Goal: Obtain resource: Download file/media

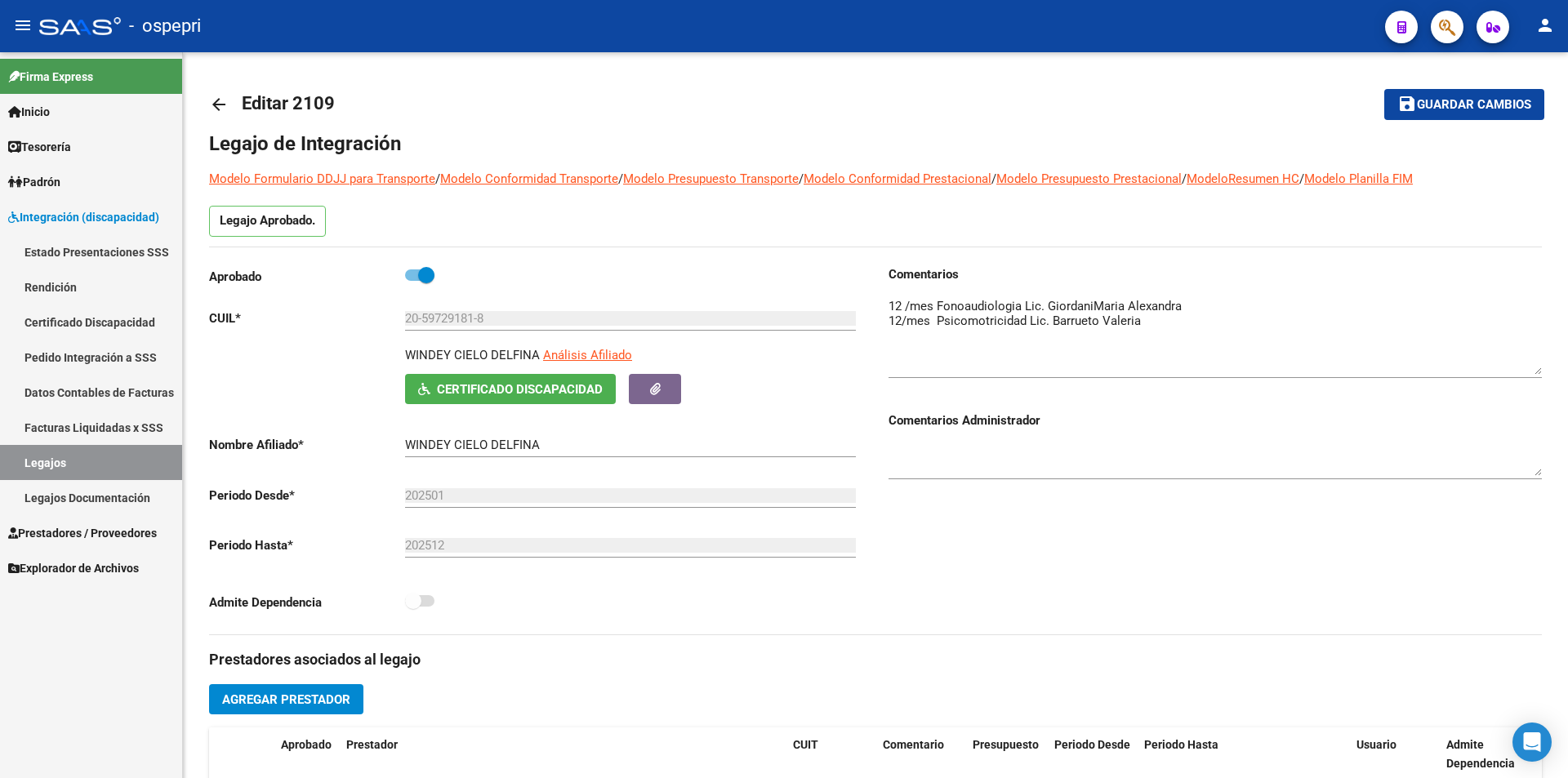
click at [58, 462] on link "Legajos" at bounding box center [91, 462] width 182 height 35
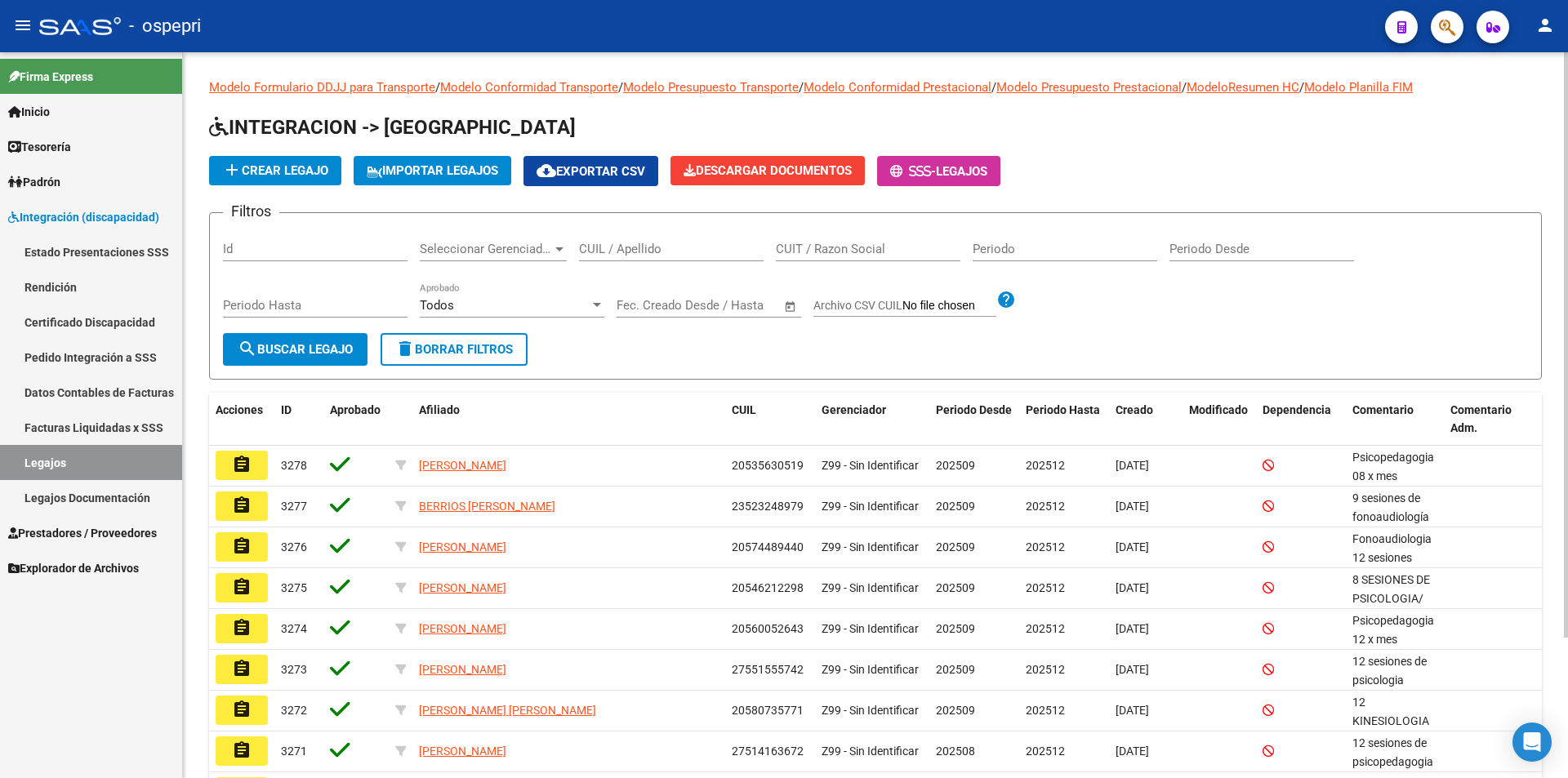
click at [647, 243] on input "CUIL / Apellido" at bounding box center [672, 249] width 185 height 15
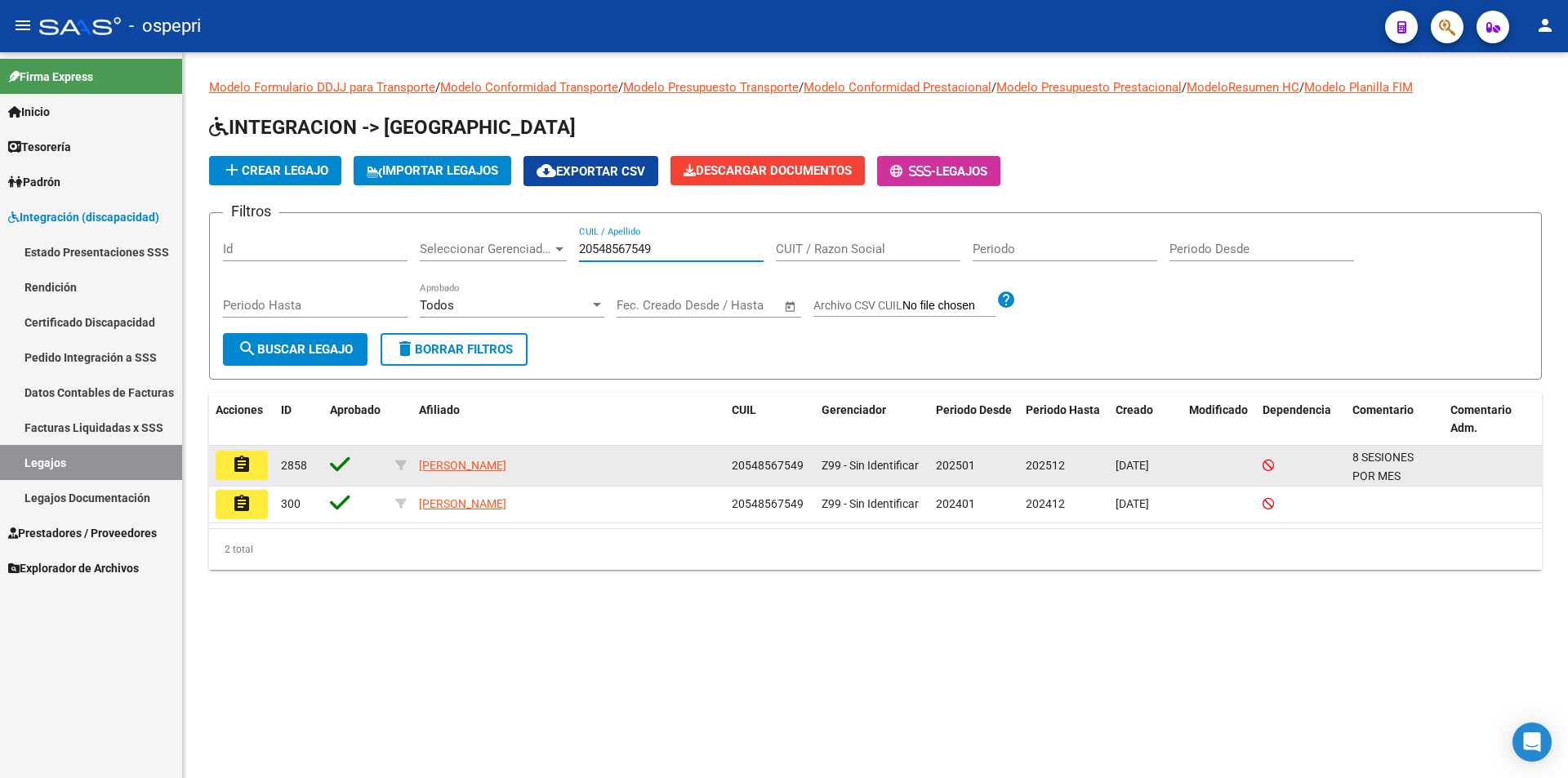
type input "20548567549"
click at [241, 463] on mat-icon "assignment" at bounding box center [242, 465] width 20 height 20
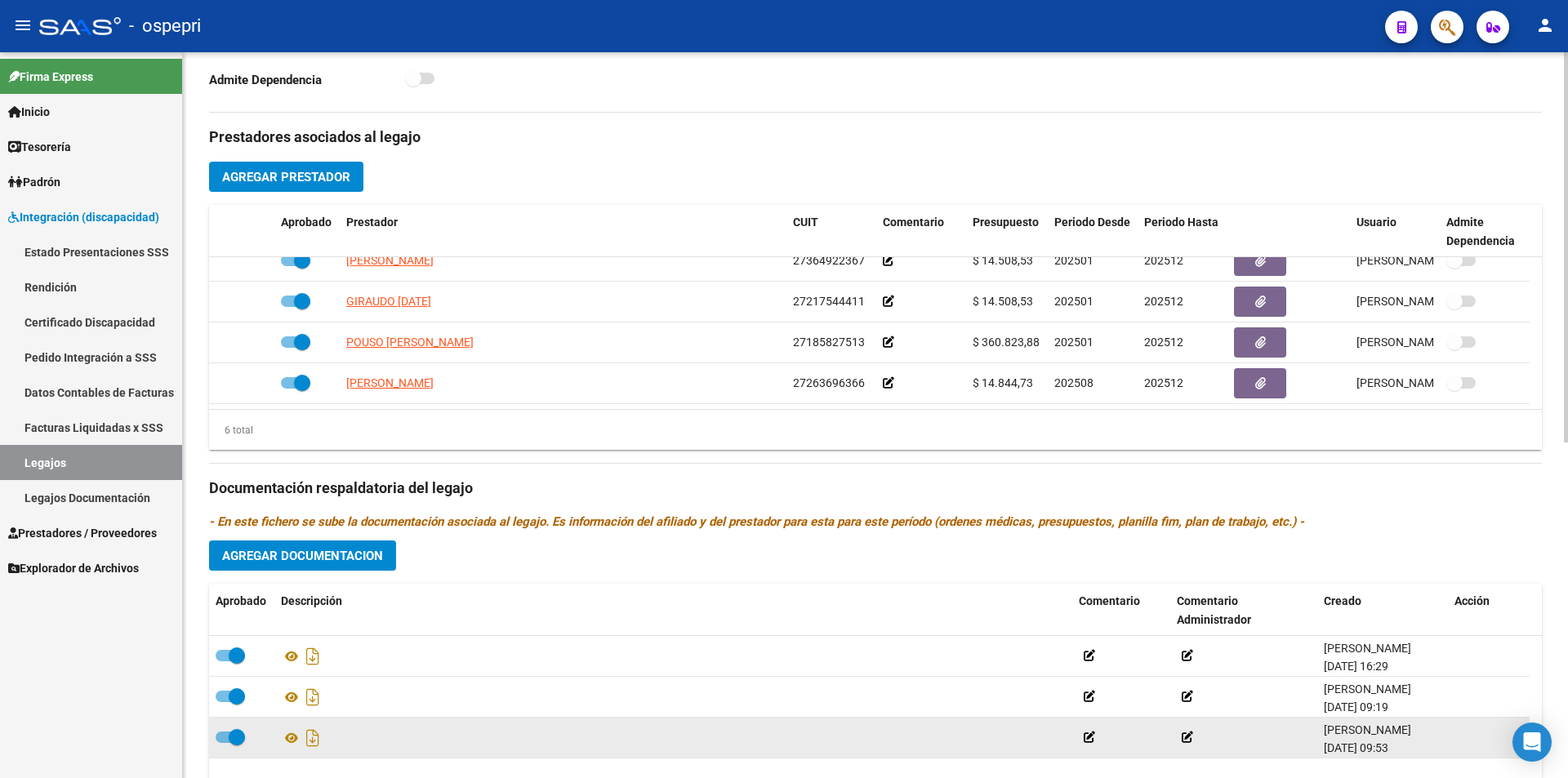
scroll to position [626, 0]
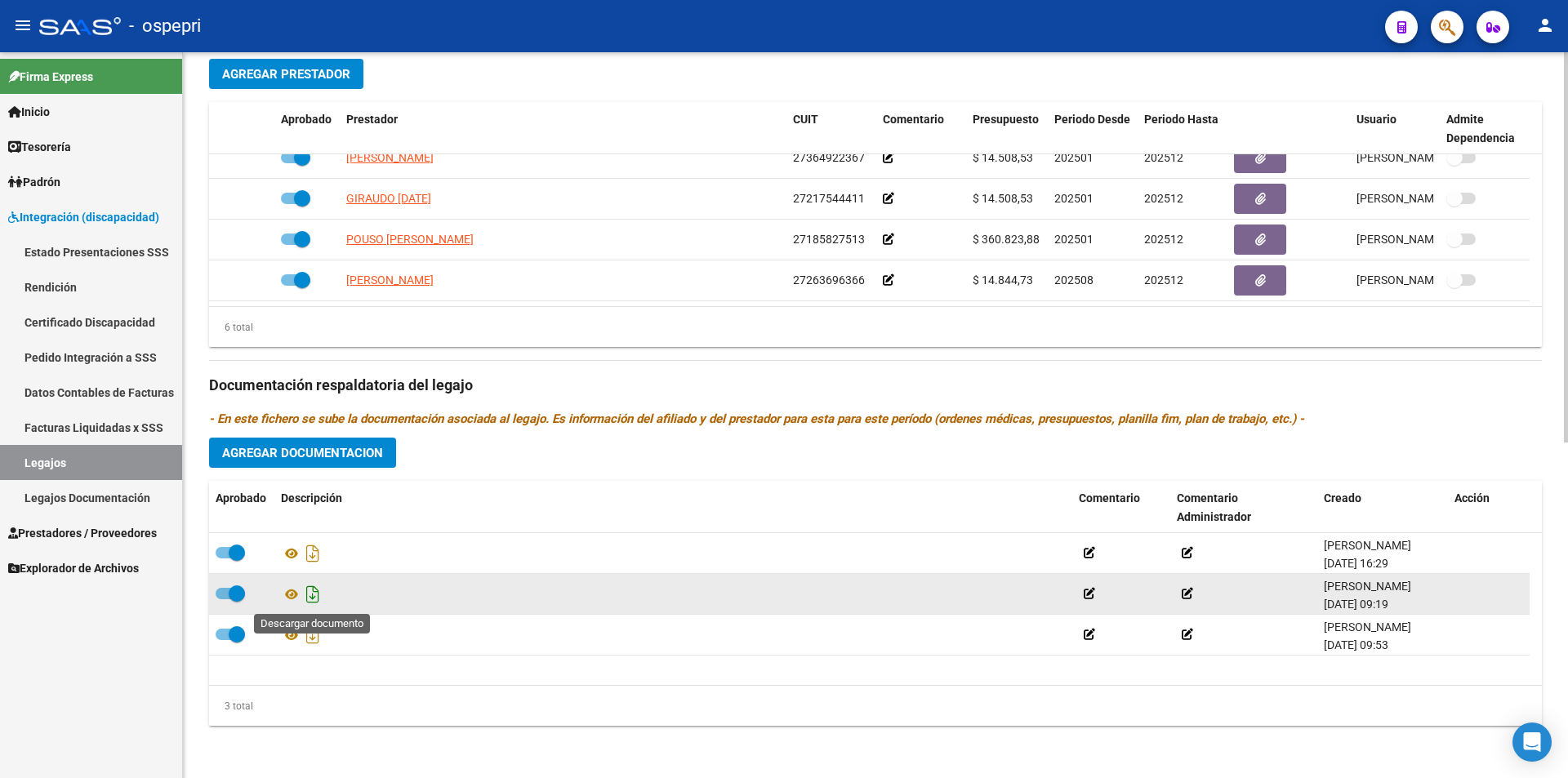
click at [312, 592] on icon "Descargar documento" at bounding box center [312, 594] width 21 height 26
click at [290, 590] on icon at bounding box center [291, 595] width 21 height 20
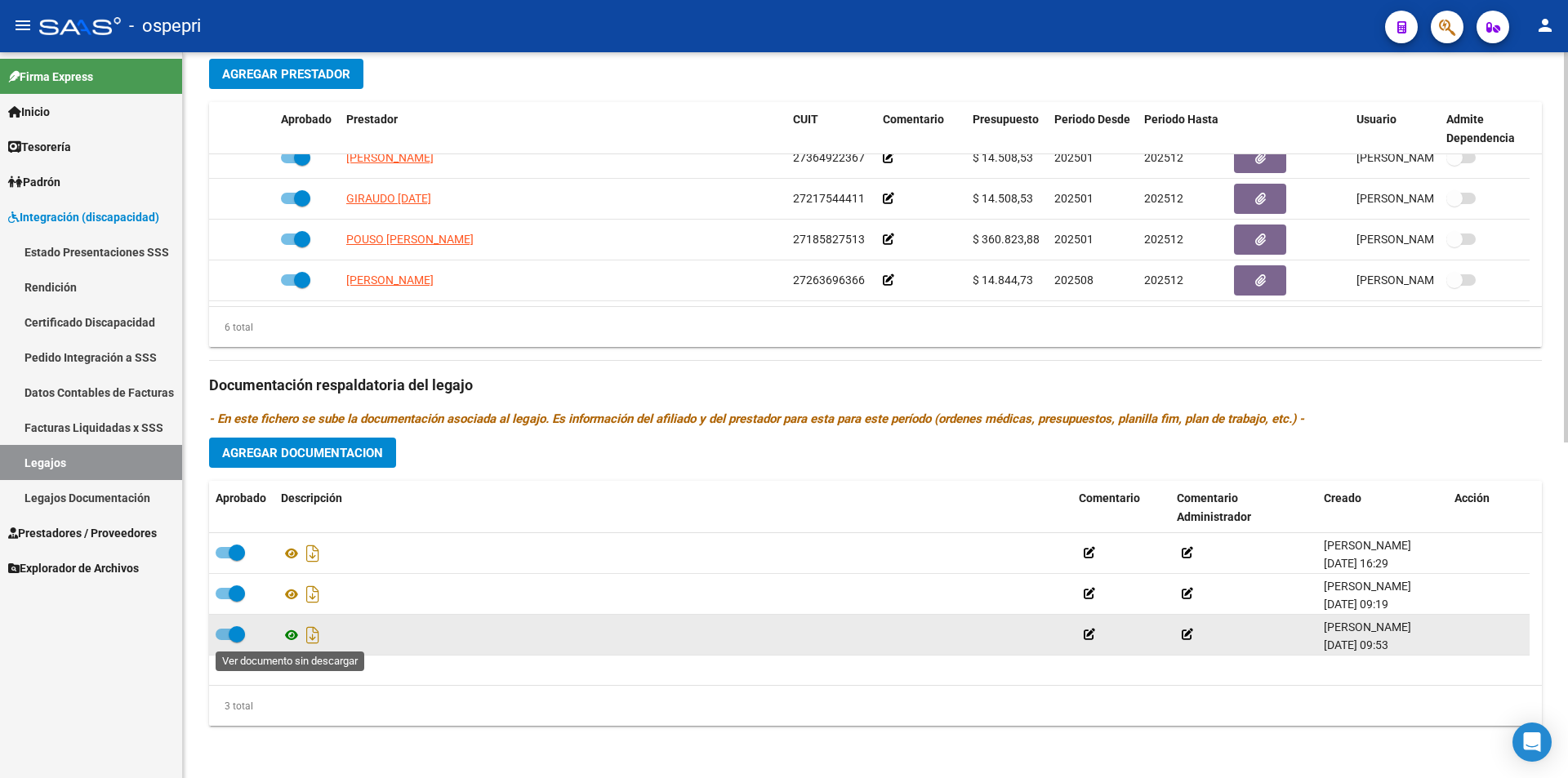
click at [295, 632] on icon at bounding box center [291, 636] width 21 height 20
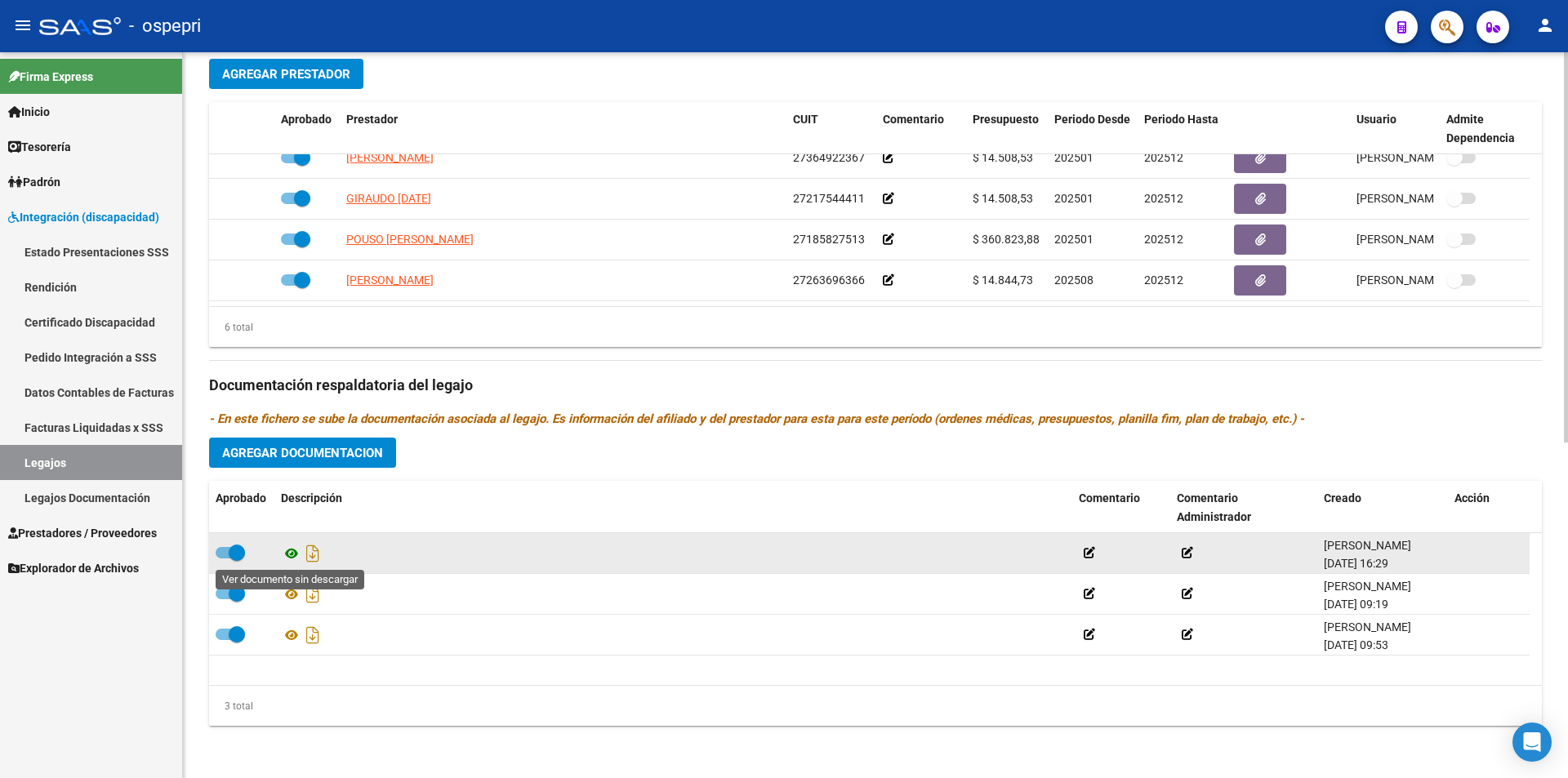
click at [289, 551] on icon at bounding box center [291, 554] width 21 height 20
